Goal: Task Accomplishment & Management: Complete application form

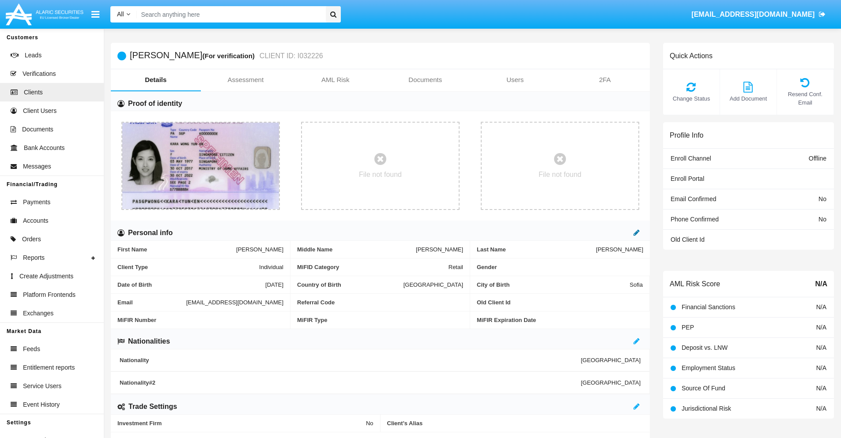
click at [636, 233] on icon at bounding box center [636, 232] width 6 height 7
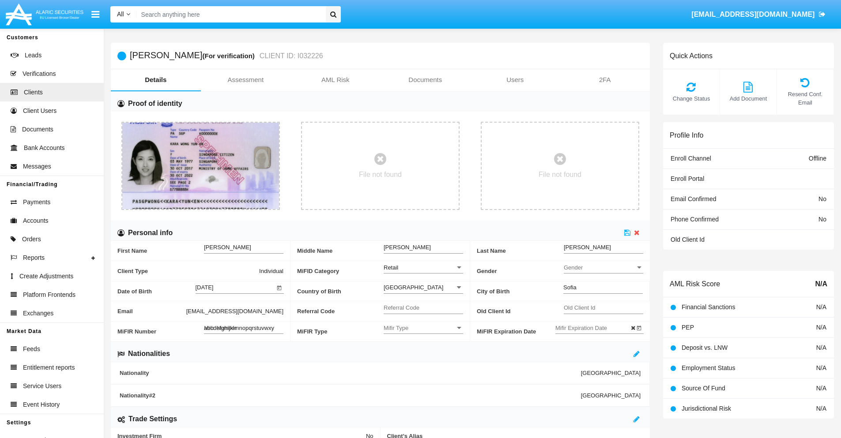
type input "abcdefghijklmnopqrstuvwxyz"
click at [627, 233] on icon at bounding box center [627, 232] width 6 height 7
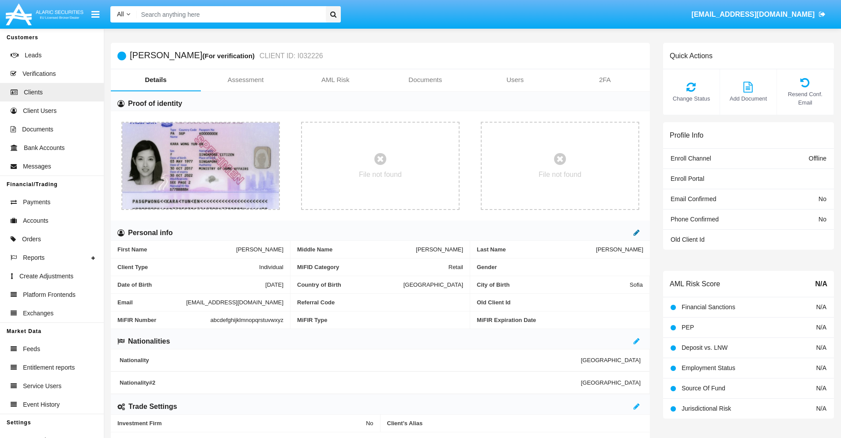
click at [636, 233] on icon at bounding box center [636, 232] width 6 height 7
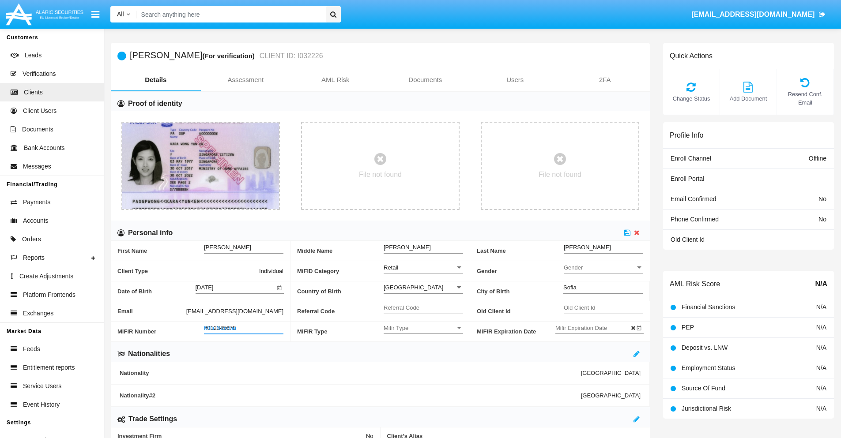
type input "#0123456789"
click at [627, 233] on icon at bounding box center [627, 232] width 6 height 7
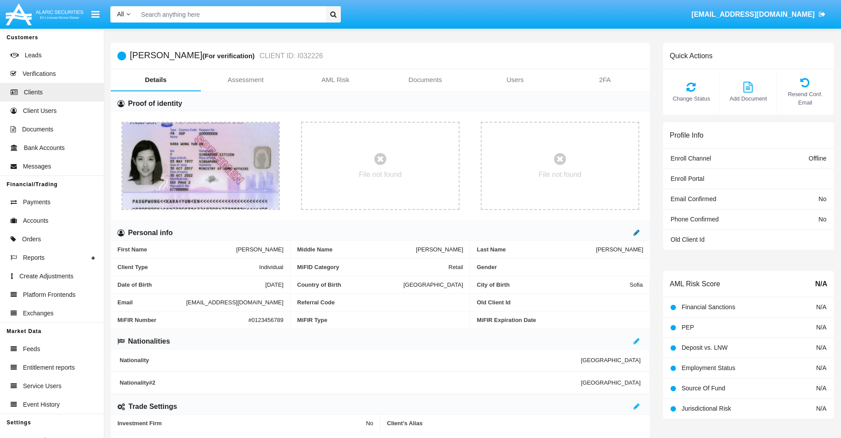
click at [636, 233] on icon at bounding box center [636, 232] width 6 height 7
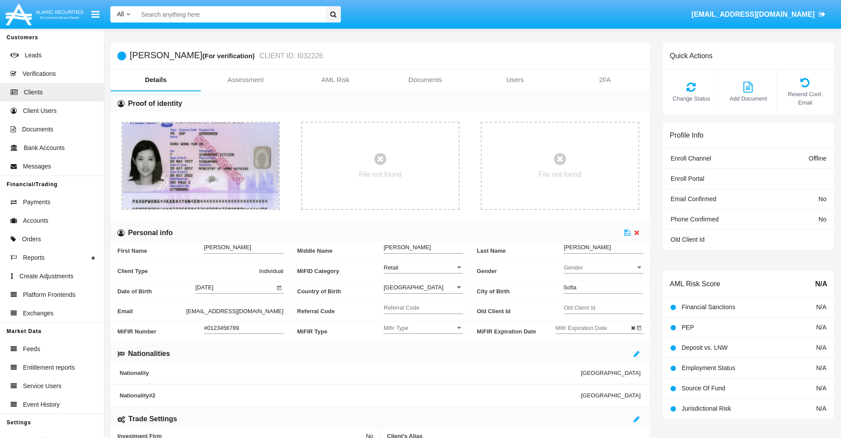
click at [244, 328] on input "#0123456789" at bounding box center [243, 328] width 79 height 8
click at [627, 233] on icon at bounding box center [627, 232] width 6 height 7
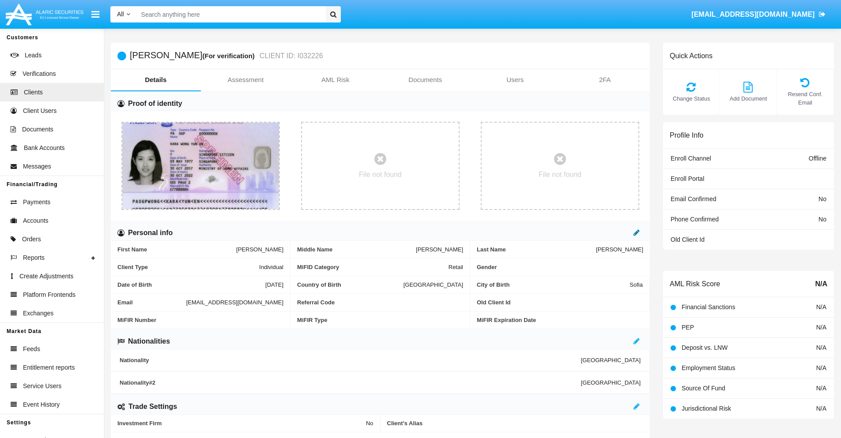
click at [636, 233] on icon at bounding box center [636, 232] width 6 height 7
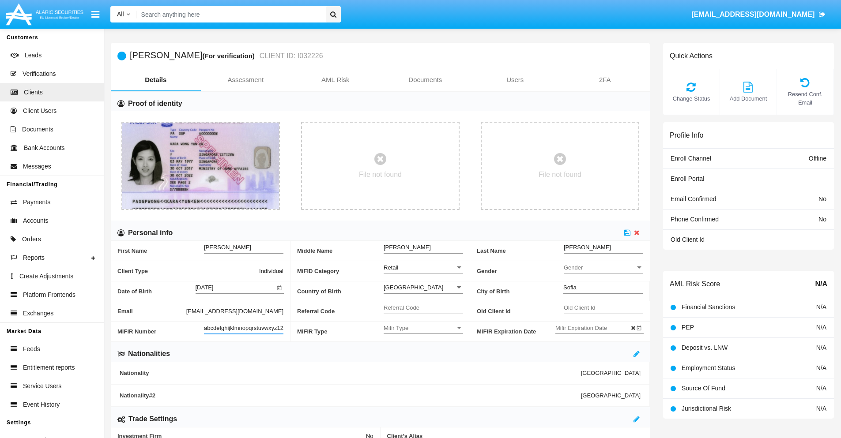
scroll to position [0, 6]
type input "abcdefghijklmnopqrstuvwxyz1234"
click at [627, 233] on icon at bounding box center [627, 232] width 6 height 7
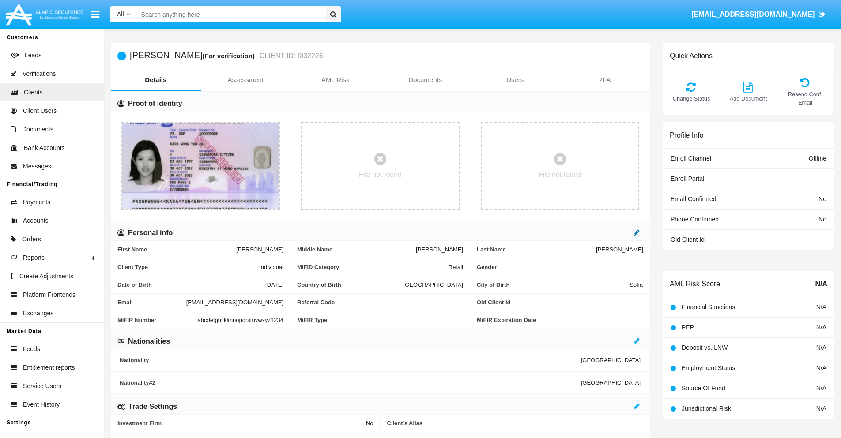
click at [636, 233] on icon at bounding box center [636, 232] width 6 height 7
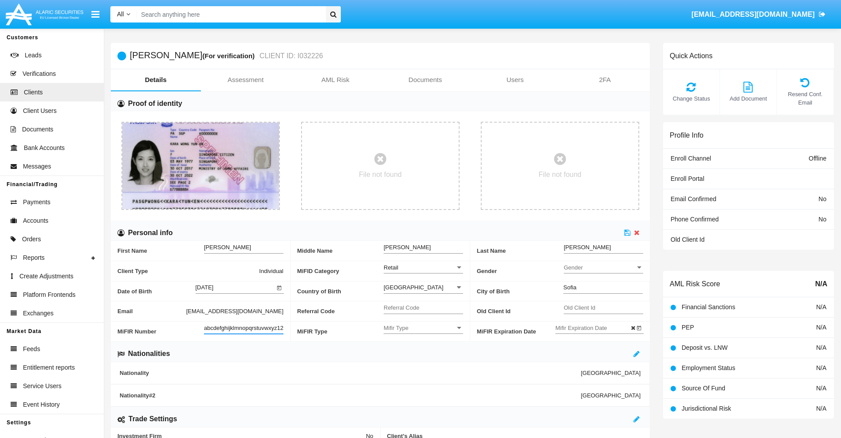
scroll to position [0, 9]
type input "abcdefghijklmnopqrstuvwxyz12345"
click at [627, 233] on icon at bounding box center [627, 232] width 6 height 7
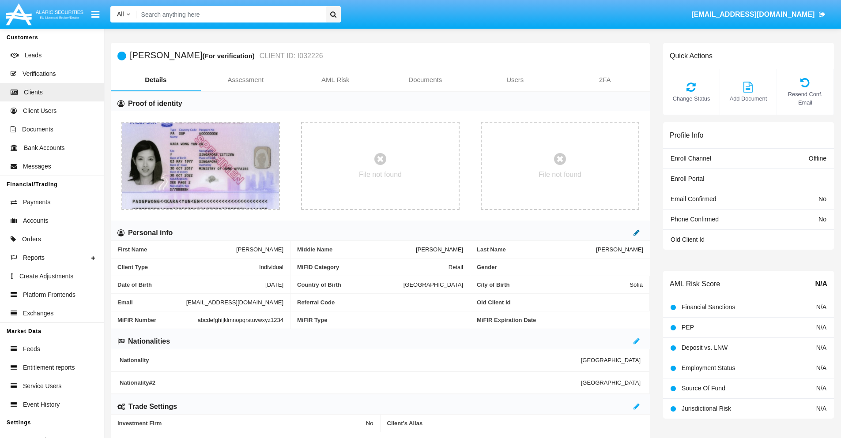
click at [636, 233] on icon at bounding box center [636, 232] width 6 height 7
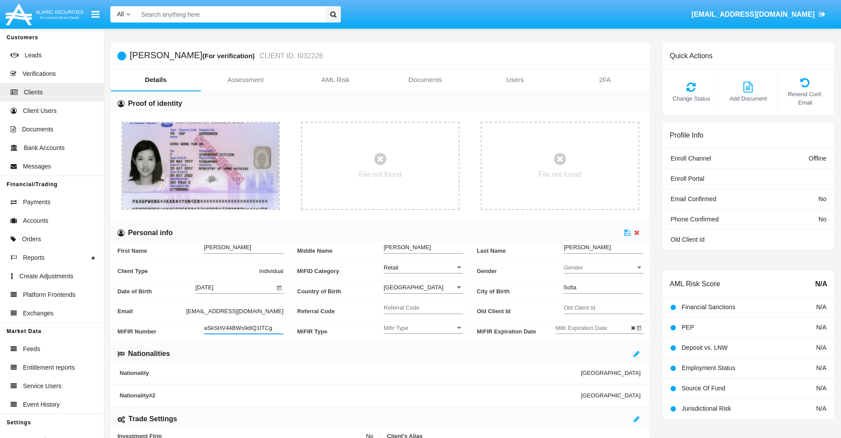
type input "aSkSHV44BWs9dIQ1ITCg"
click at [423, 328] on span "Mifir Type" at bounding box center [420, 328] width 72 height 8
click at [423, 350] on span "CONCAT" at bounding box center [423, 350] width 79 height 17
click at [595, 328] on input "Mifir Expiration Date" at bounding box center [594, 328] width 79 height 8
click at [582, 179] on span "OCT 2025" at bounding box center [574, 180] width 19 height 7
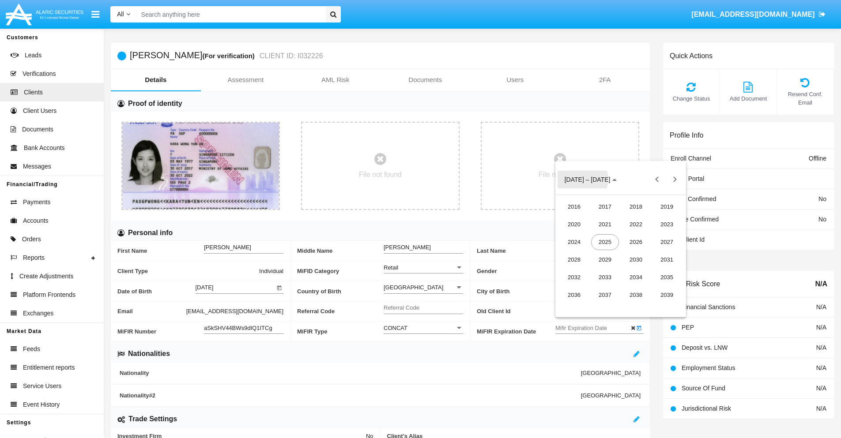
click at [636, 260] on div "2030" at bounding box center [636, 260] width 28 height 16
click at [574, 224] on div "JAN" at bounding box center [574, 225] width 28 height 16
click at [602, 235] on div "1" at bounding box center [603, 235] width 16 height 16
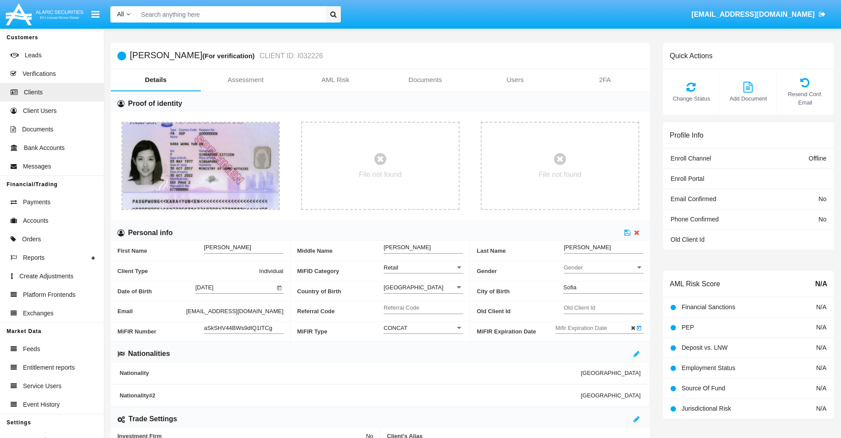
type input "[DATE]"
click at [627, 233] on icon at bounding box center [627, 232] width 6 height 7
